Goal: Information Seeking & Learning: Find specific fact

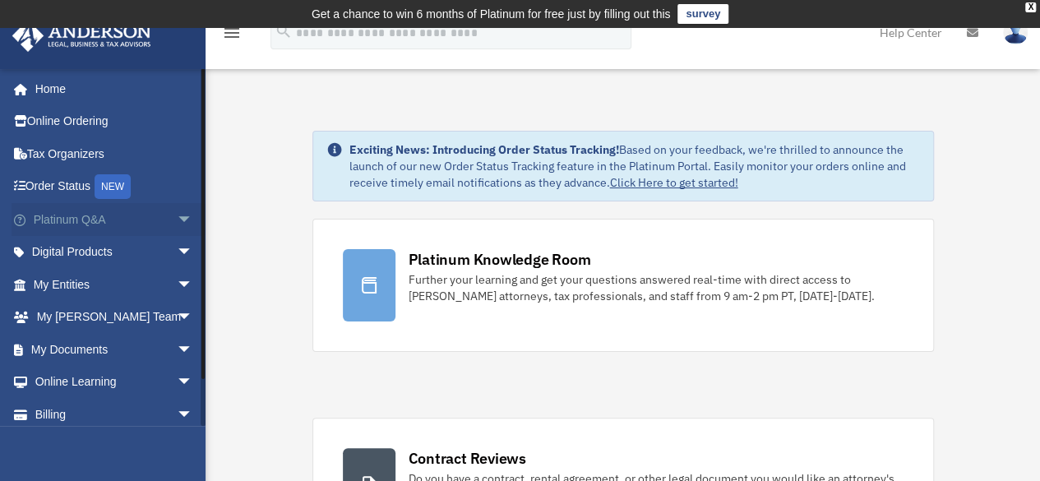
click at [177, 216] on span "arrow_drop_down" at bounding box center [193, 220] width 33 height 34
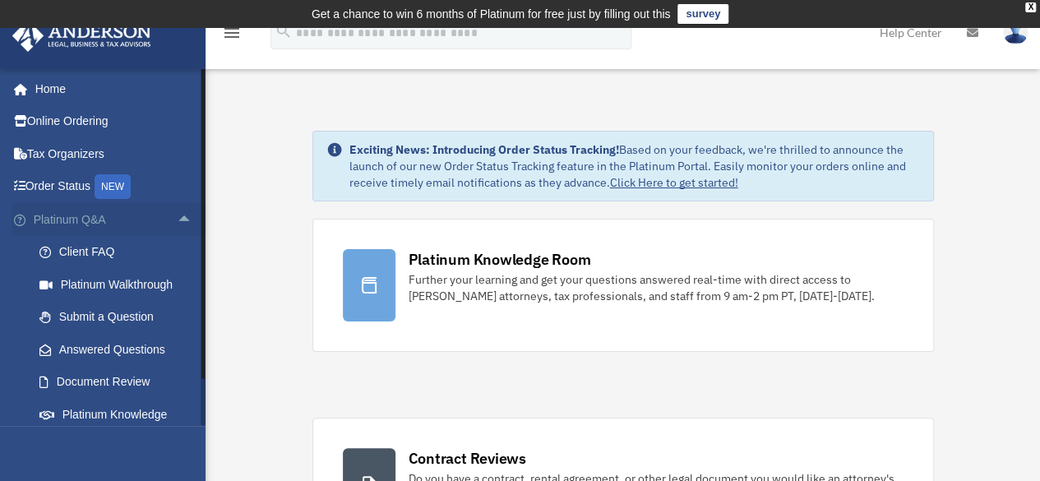
click at [177, 222] on span "arrow_drop_up" at bounding box center [193, 220] width 33 height 34
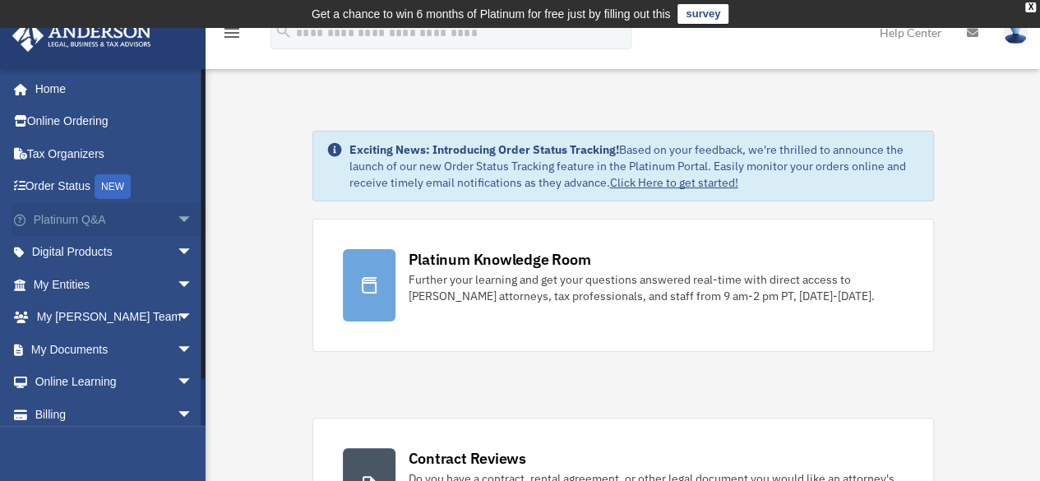
click at [177, 219] on span "arrow_drop_down" at bounding box center [193, 220] width 33 height 34
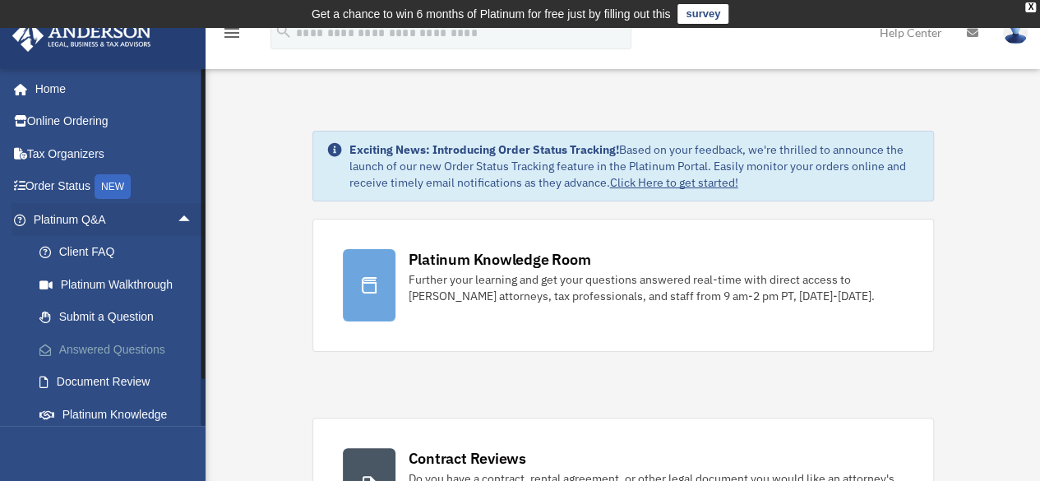
click at [127, 341] on link "Answered Questions" at bounding box center [120, 349] width 195 height 33
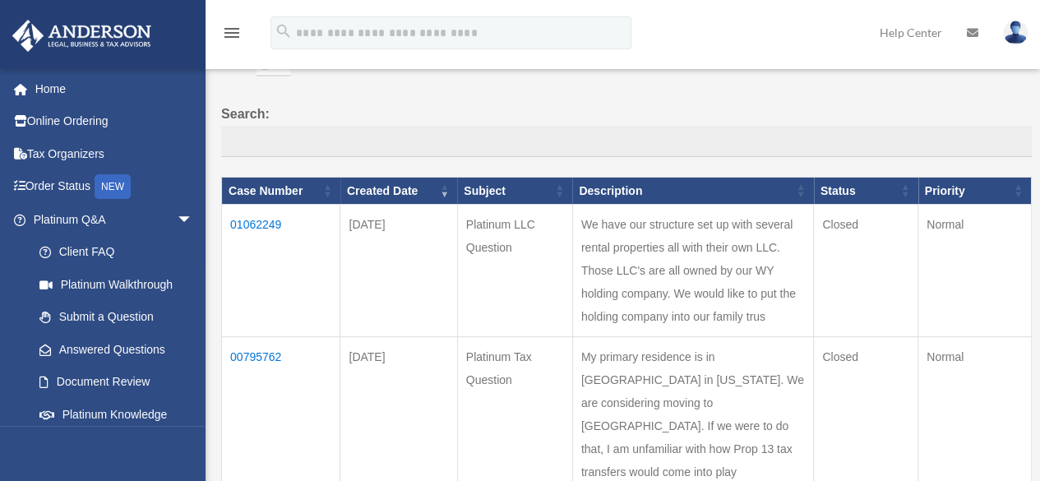
scroll to position [131, 0]
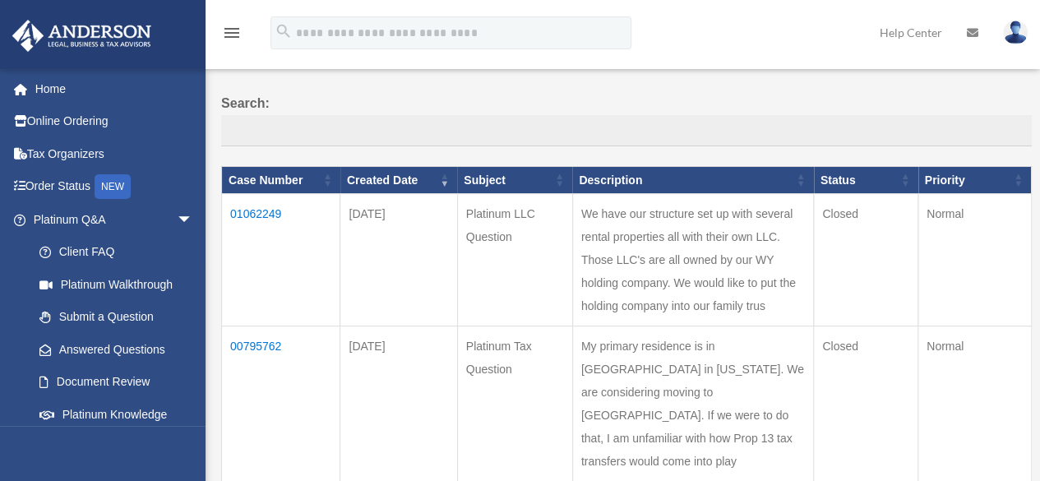
click at [269, 205] on td "01062249" at bounding box center [281, 260] width 118 height 132
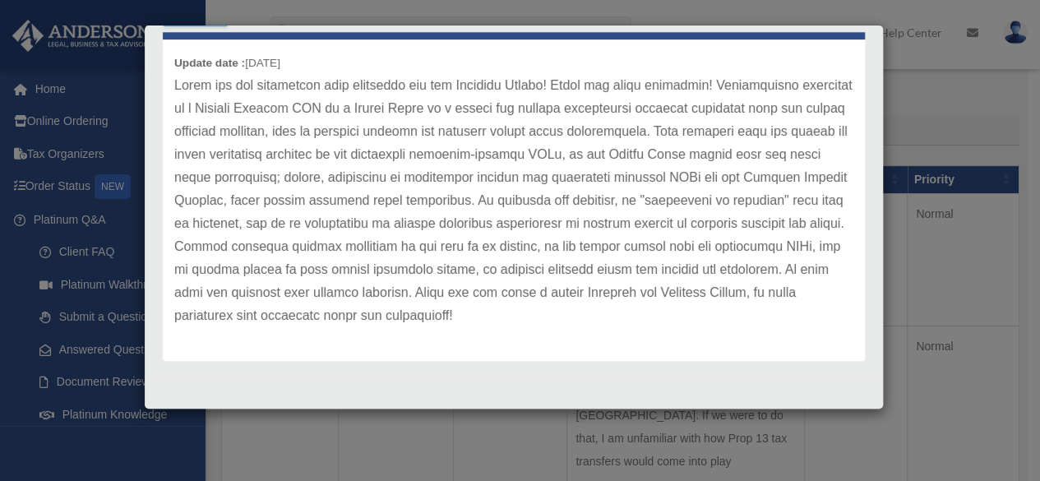
scroll to position [45, 0]
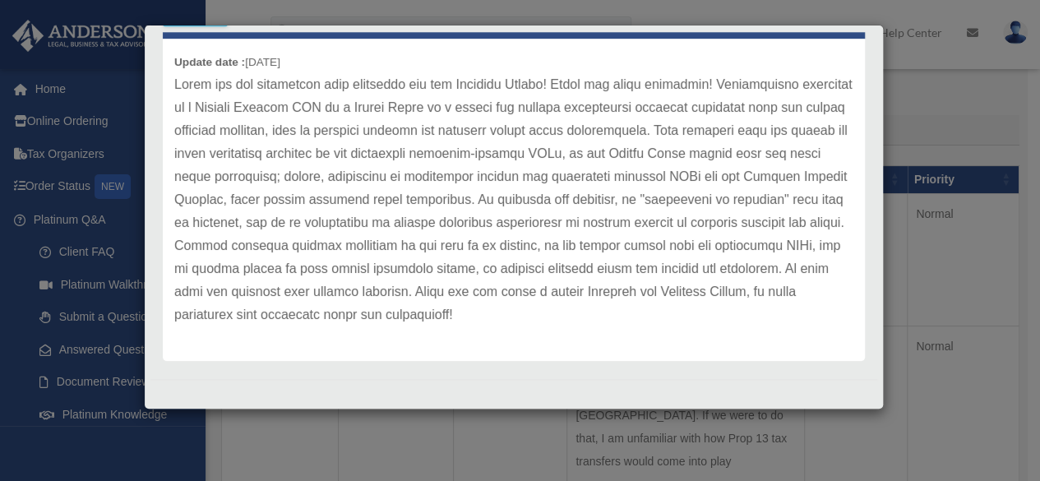
click at [947, 135] on div "Case Detail × Platinum LLC Question Case Number 01062249 Created Date [DATE] St…" at bounding box center [520, 240] width 1040 height 481
